Goal: Information Seeking & Learning: Learn about a topic

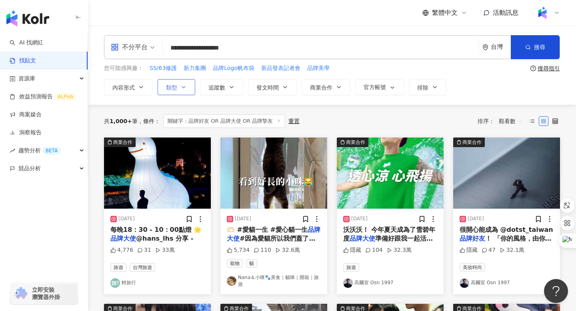
click at [172, 88] on span "類型" at bounding box center [171, 87] width 11 height 6
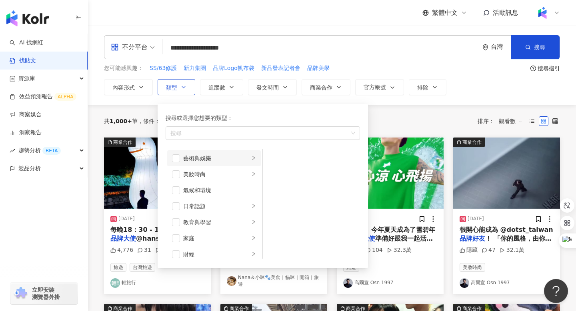
click at [256, 158] on li "藝術與娛樂" at bounding box center [214, 159] width 94 height 16
click at [225, 175] on div "美妝時尚" at bounding box center [216, 174] width 66 height 9
click at [198, 191] on div "氣候和環境" at bounding box center [219, 190] width 73 height 9
click at [198, 205] on div "日常話題" at bounding box center [216, 206] width 66 height 9
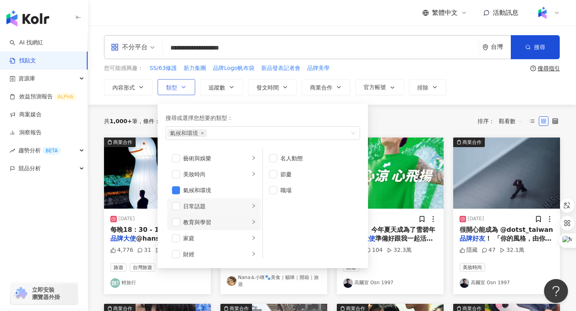
click at [199, 220] on div "教育與學習" at bounding box center [216, 222] width 66 height 9
click at [205, 241] on div "家庭" at bounding box center [216, 238] width 66 height 9
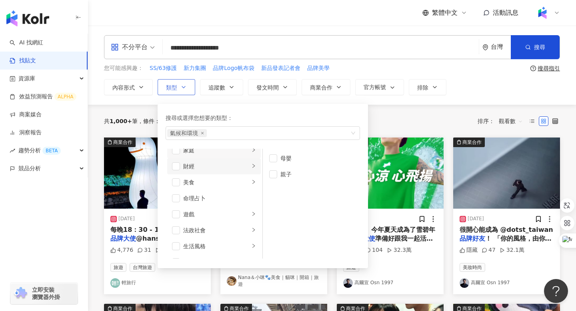
click at [199, 167] on div "財經" at bounding box center [216, 166] width 66 height 9
click at [194, 186] on div "美食" at bounding box center [216, 182] width 66 height 9
click at [193, 201] on div "命理占卜" at bounding box center [219, 198] width 73 height 9
click at [193, 215] on div "遊戲" at bounding box center [216, 214] width 66 height 9
click at [197, 233] on div "法政社會" at bounding box center [216, 230] width 66 height 9
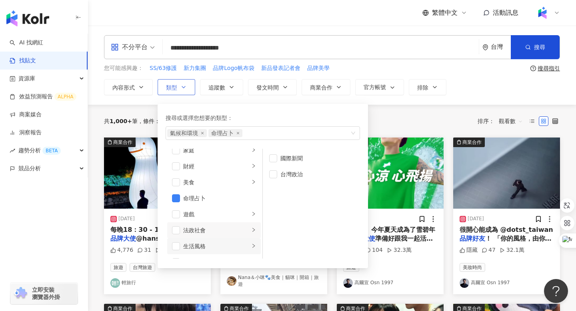
click at [197, 253] on li "生活風格" at bounding box center [214, 247] width 94 height 16
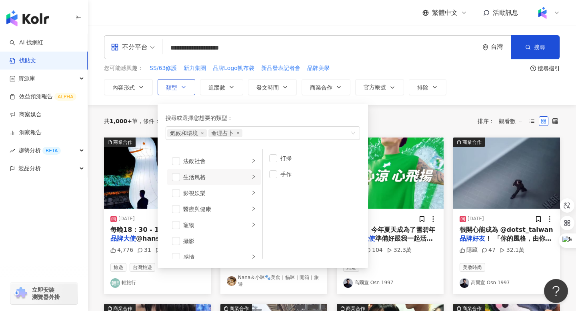
scroll to position [160, 0]
click at [197, 194] on div "影視娛樂" at bounding box center [216, 191] width 66 height 9
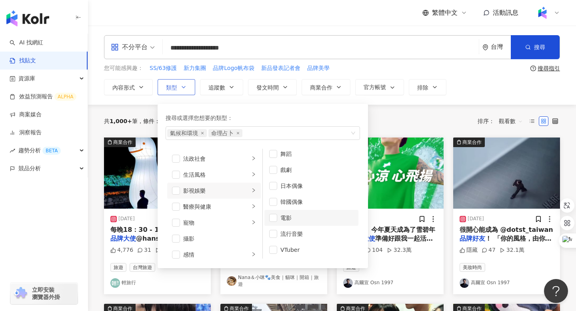
scroll to position [21, 0]
click at [203, 209] on div "醫療與健康" at bounding box center [216, 207] width 66 height 9
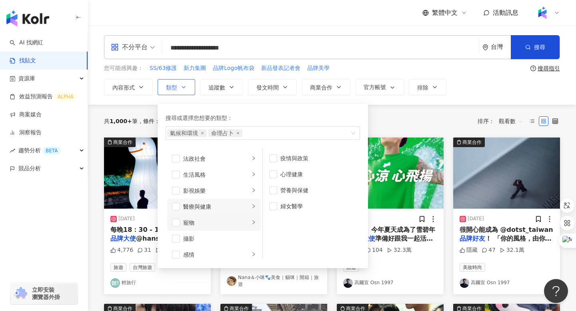
click at [198, 223] on div "寵物" at bounding box center [216, 223] width 66 height 9
click at [196, 240] on div "攝影" at bounding box center [219, 239] width 73 height 9
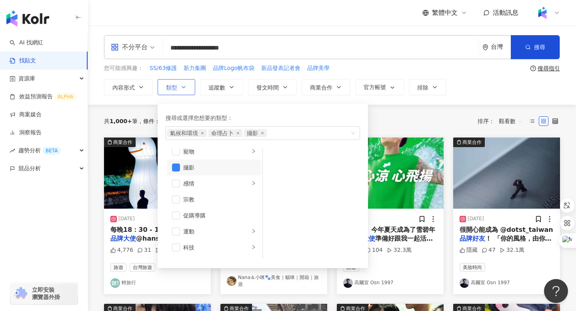
scroll to position [232, 0]
click at [196, 182] on div "感情" at bounding box center [216, 183] width 66 height 9
click at [193, 197] on div "宗教" at bounding box center [219, 199] width 73 height 9
click at [193, 213] on div "促購導購" at bounding box center [219, 215] width 73 height 9
click at [194, 233] on div "運動" at bounding box center [216, 231] width 66 height 9
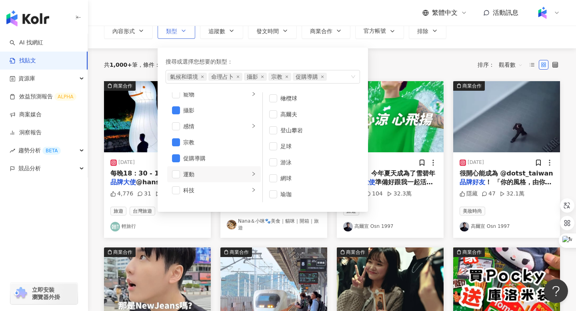
scroll to position [57, 0]
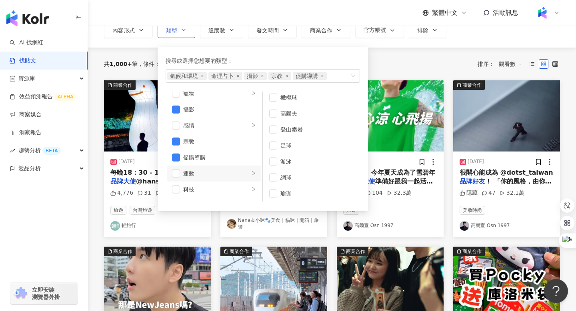
click at [198, 177] on div "運動" at bounding box center [216, 173] width 66 height 9
click at [197, 190] on div "科技" at bounding box center [216, 189] width 66 height 9
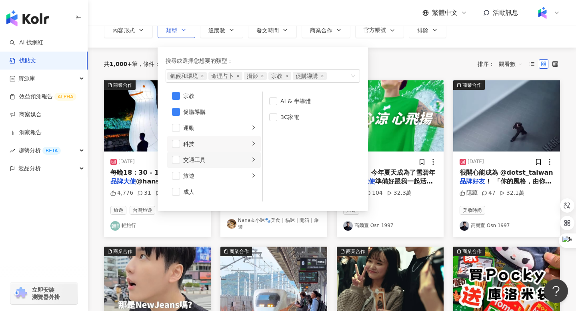
click at [197, 155] on li "交通工具" at bounding box center [214, 160] width 94 height 16
click at [192, 177] on div "旅遊" at bounding box center [216, 176] width 66 height 9
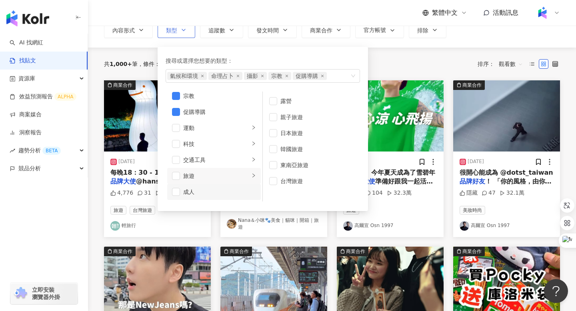
click at [215, 191] on div "成人" at bounding box center [219, 192] width 73 height 9
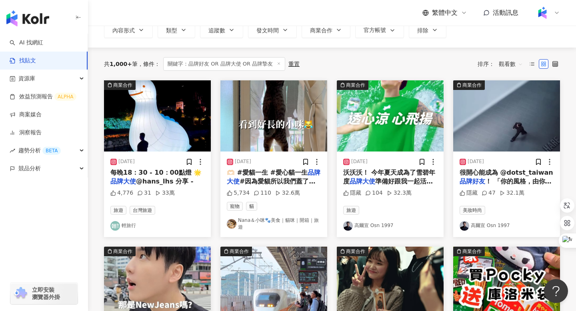
click at [387, 61] on div "共 1,000+ 筆 條件 ： 關鍵字：品牌好友 OR 品牌大使 OR 品牌摯友 重置 排序： 觀看數" at bounding box center [332, 64] width 456 height 14
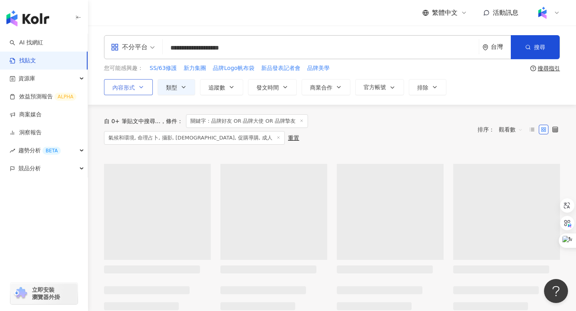
click at [140, 88] on icon "button" at bounding box center [141, 87] width 6 height 6
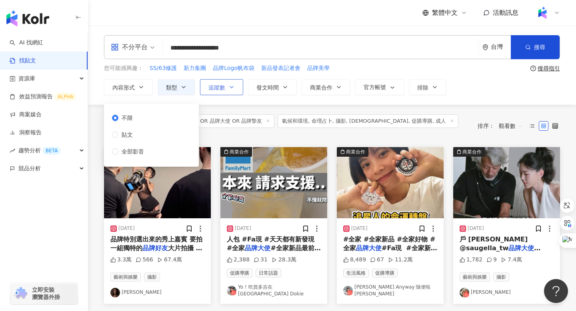
click at [223, 88] on span "追蹤數" at bounding box center [217, 87] width 17 height 6
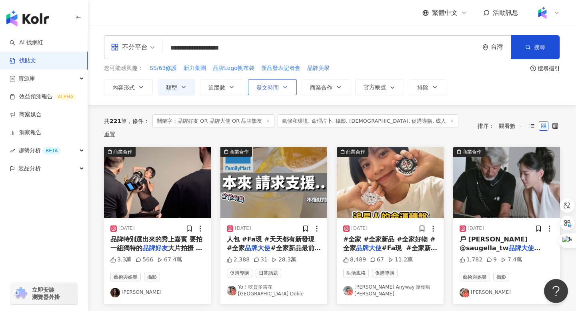
click at [269, 84] on span "發文時間" at bounding box center [268, 87] width 22 height 6
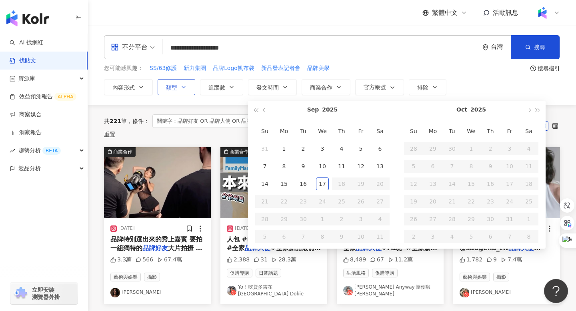
click at [174, 90] on span "類型" at bounding box center [171, 87] width 11 height 6
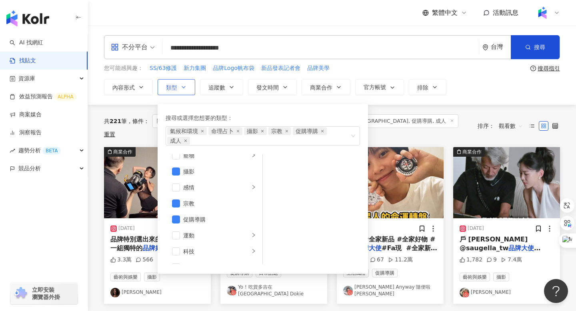
scroll to position [233, 0]
